Goal: Information Seeking & Learning: Learn about a topic

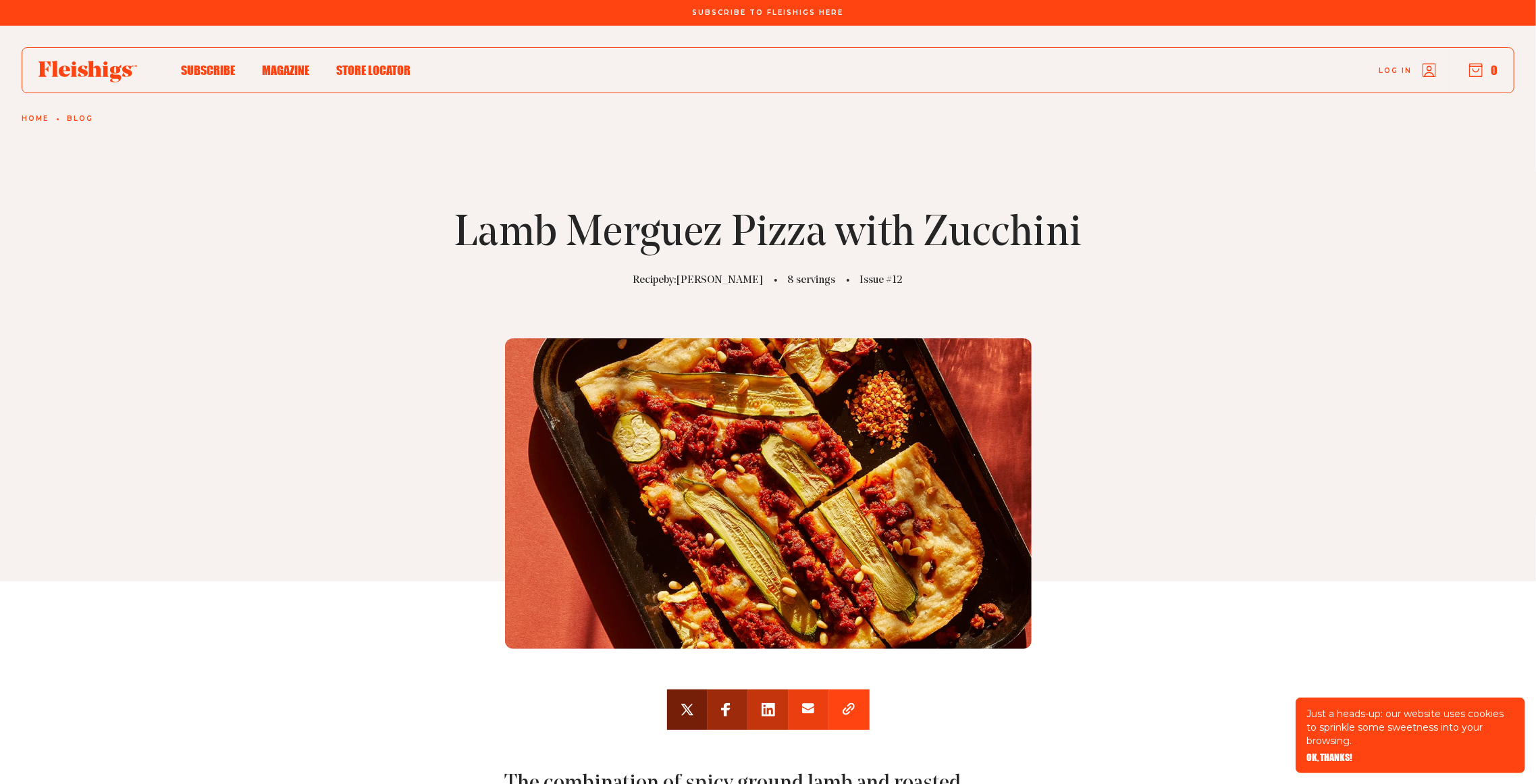
click at [1217, 135] on div "Lamb Merguez Pizza with Zucchini Recipe by: [PERSON_NAME] 8 servings Issue #12" at bounding box center [768, 352] width 1536 height 458
click at [57, 61] on icon at bounding box center [87, 71] width 99 height 21
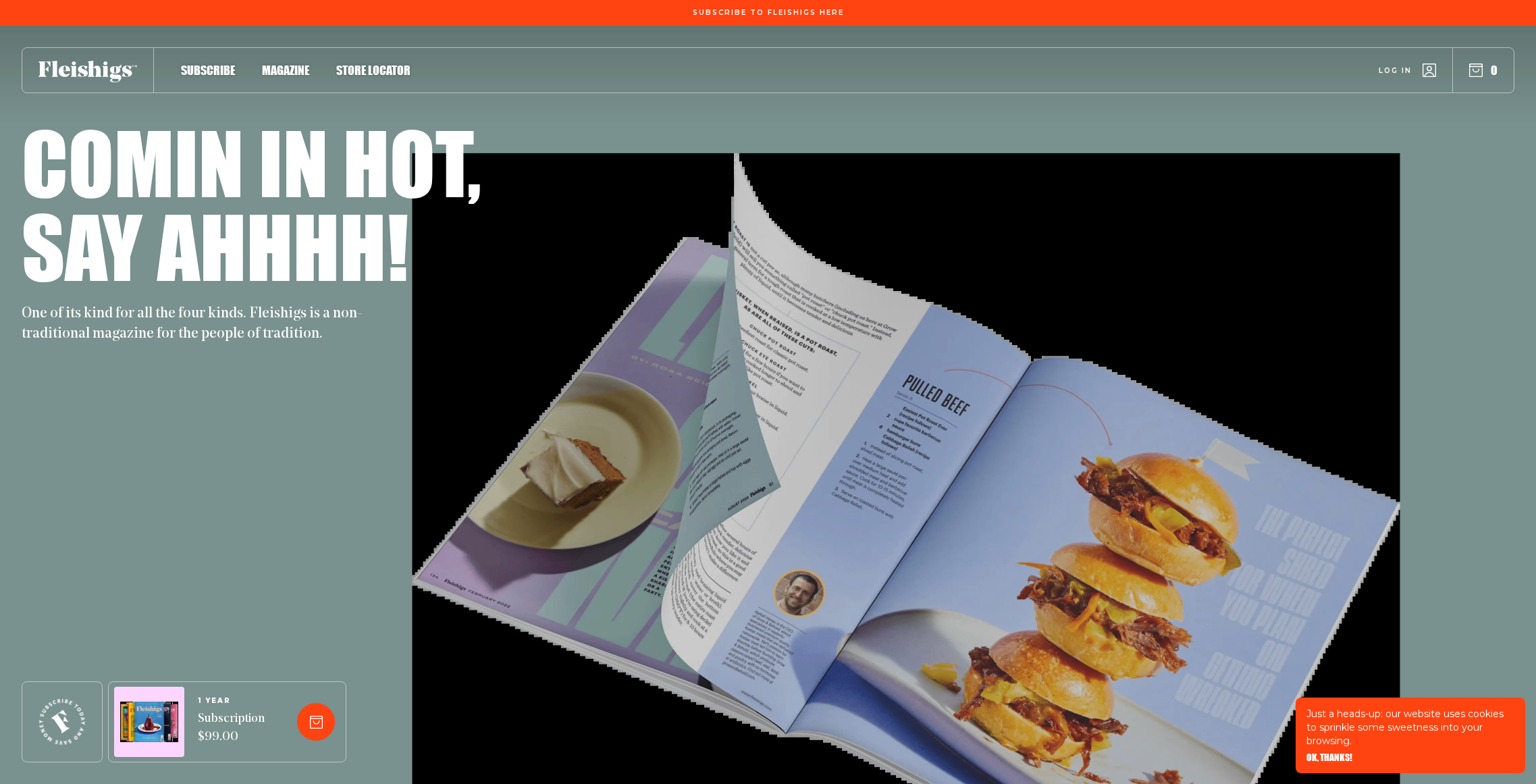
scroll to position [686, 0]
